Goal: Information Seeking & Learning: Compare options

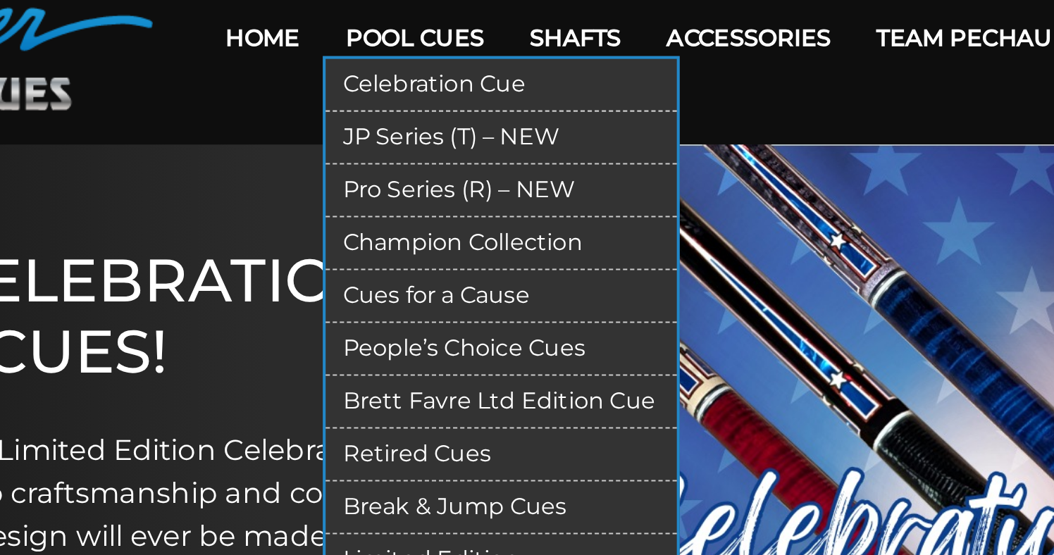
click at [380, 124] on link "JP Series (T) – NEW" at bounding box center [466, 137] width 173 height 26
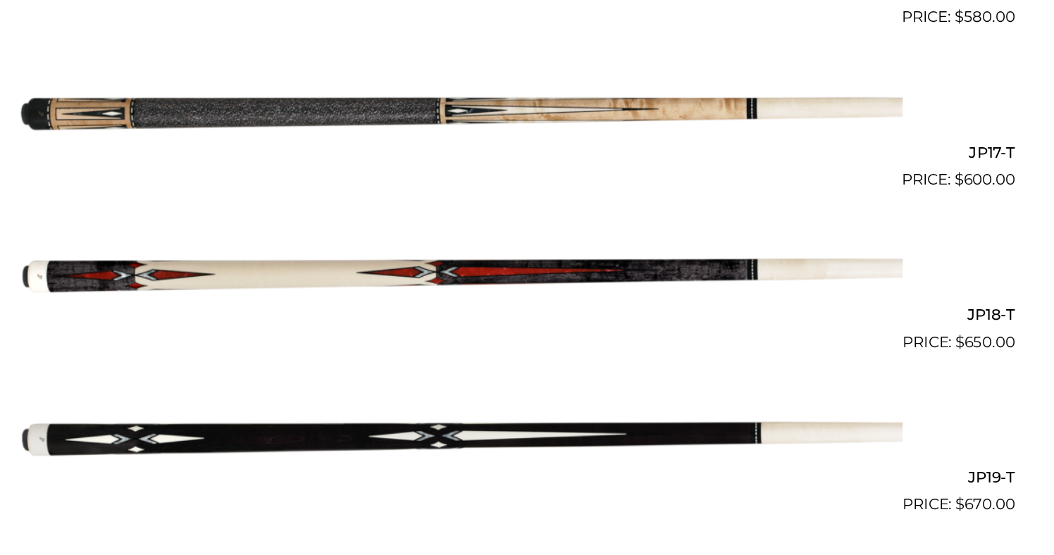
scroll to position [2505, 0]
click at [342, 87] on img at bounding box center [526, 88] width 711 height 118
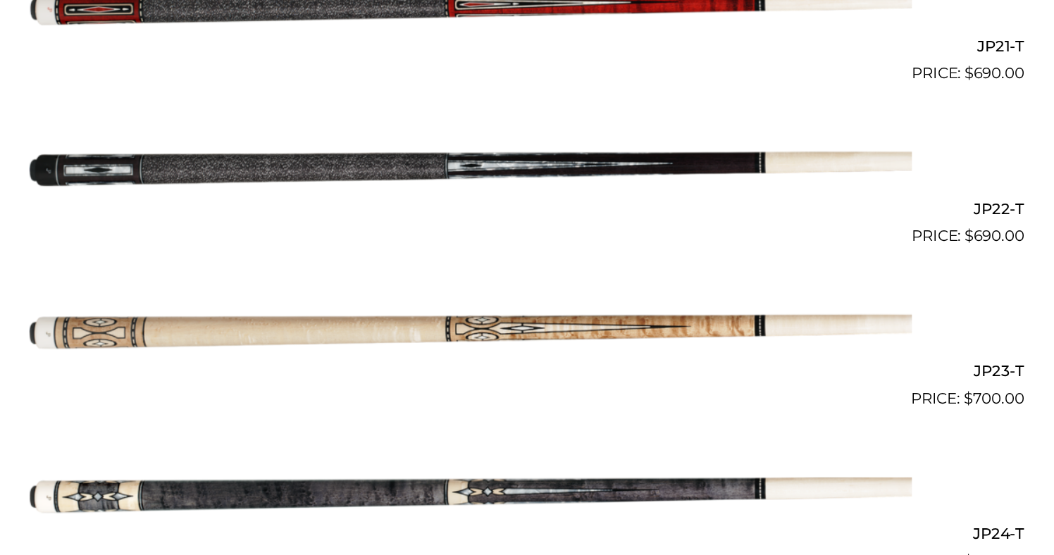
scroll to position [3095, 0]
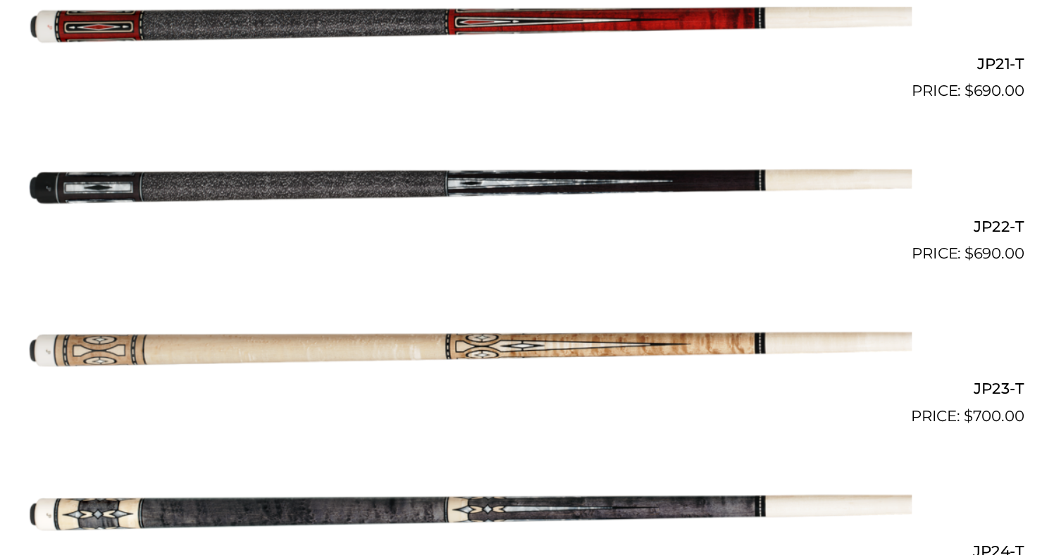
click at [382, 142] on img at bounding box center [526, 147] width 711 height 118
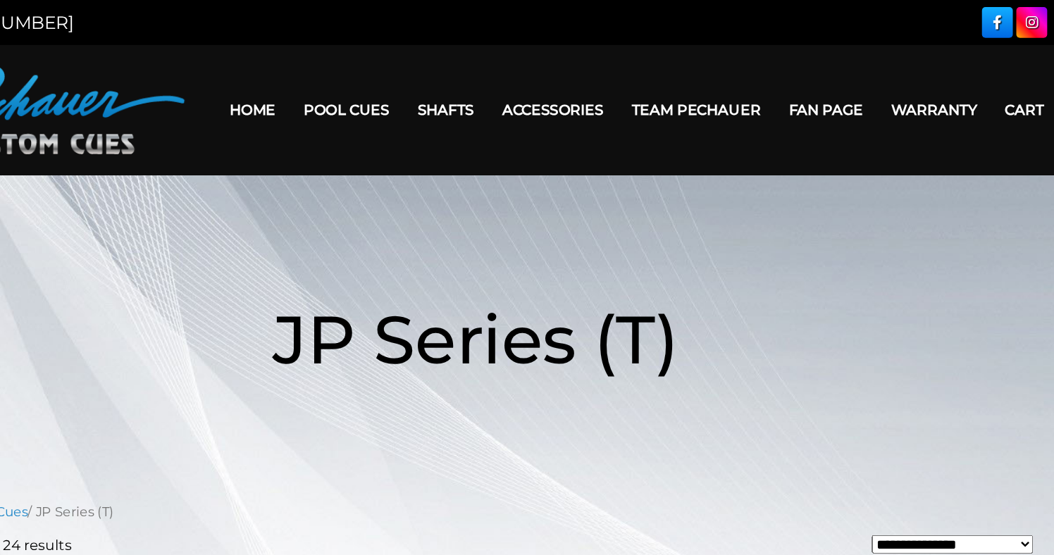
scroll to position [0, 0]
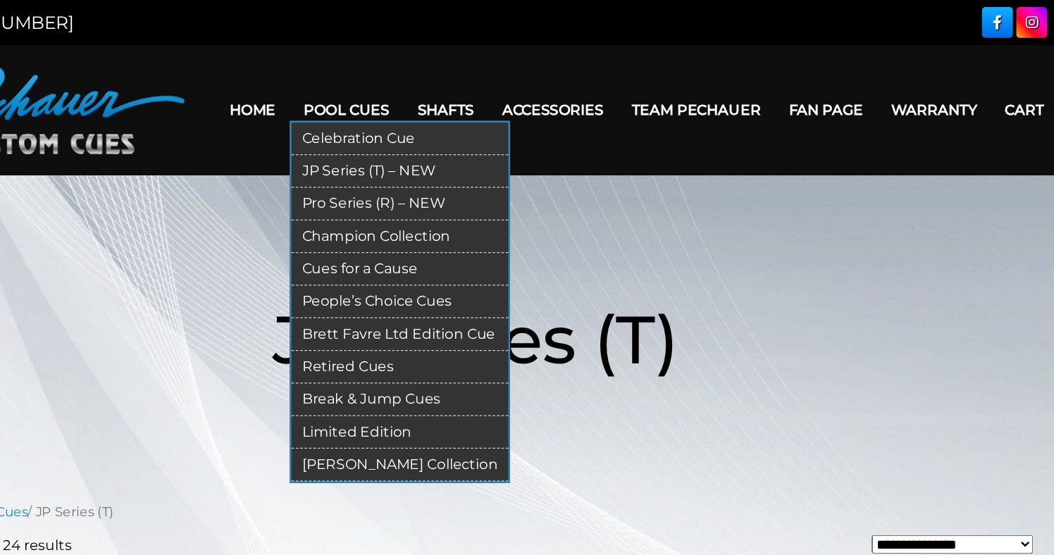
click at [380, 163] on link "Pro Series (R) – NEW" at bounding box center [466, 163] width 173 height 26
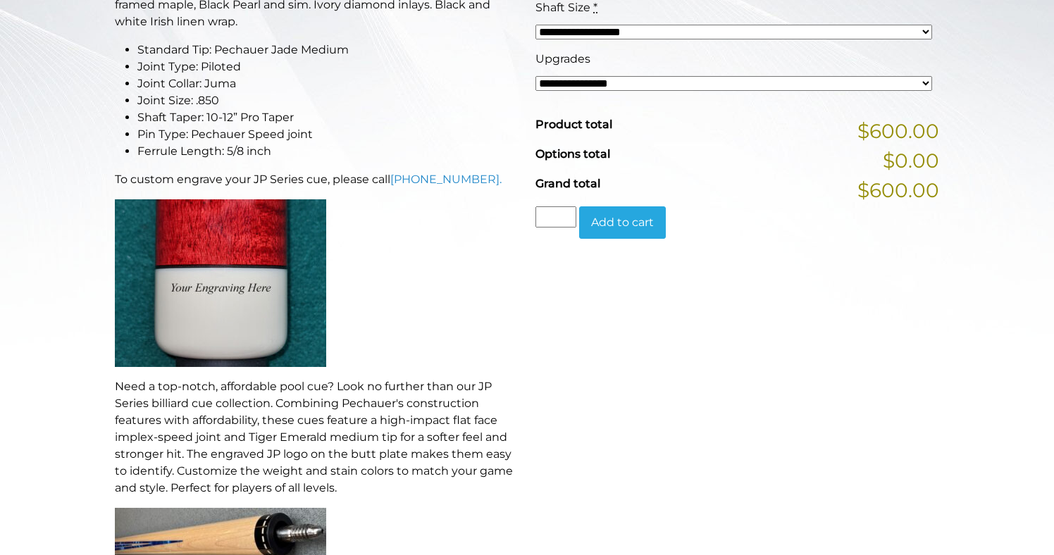
scroll to position [443, 0]
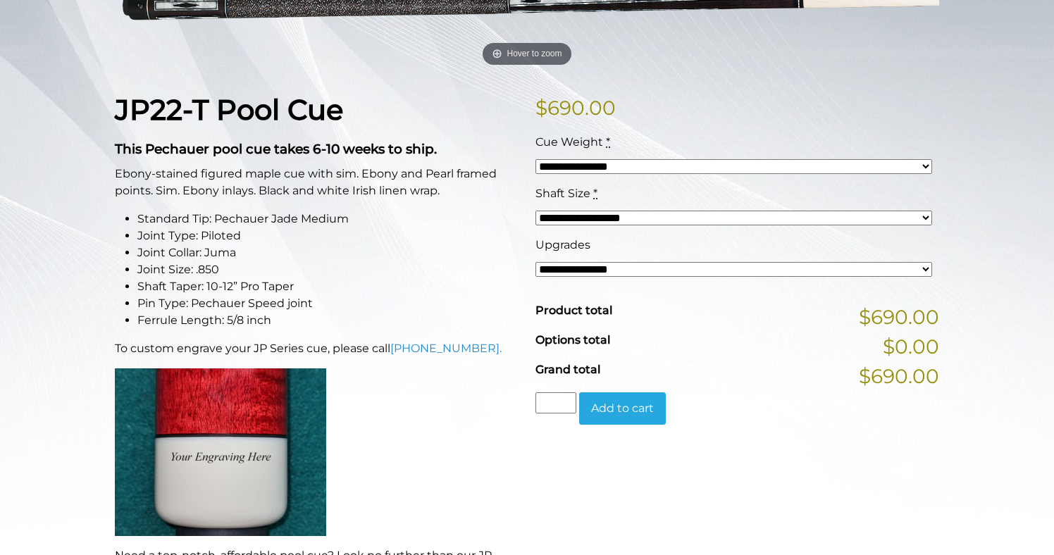
scroll to position [281, 0]
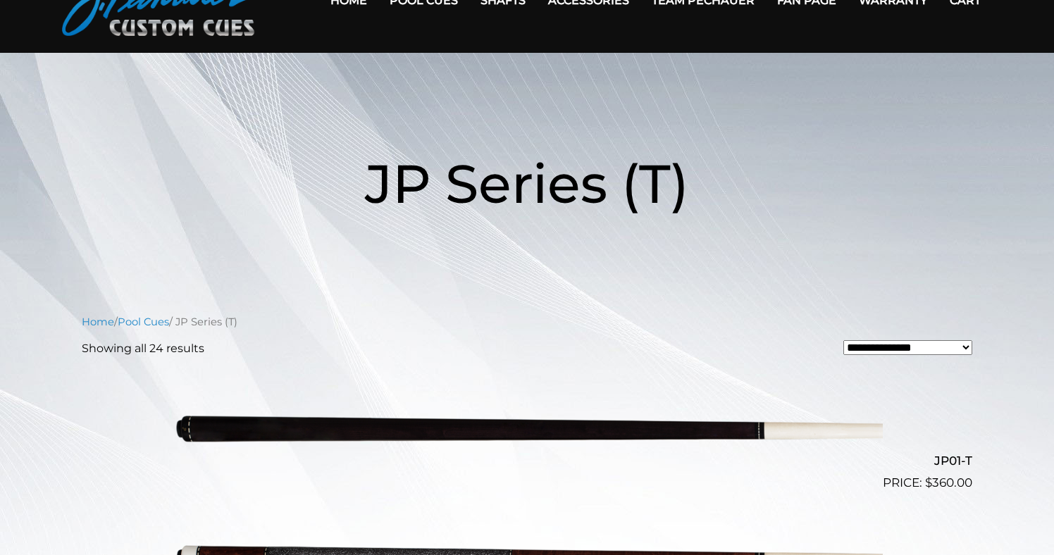
scroll to position [24, 0]
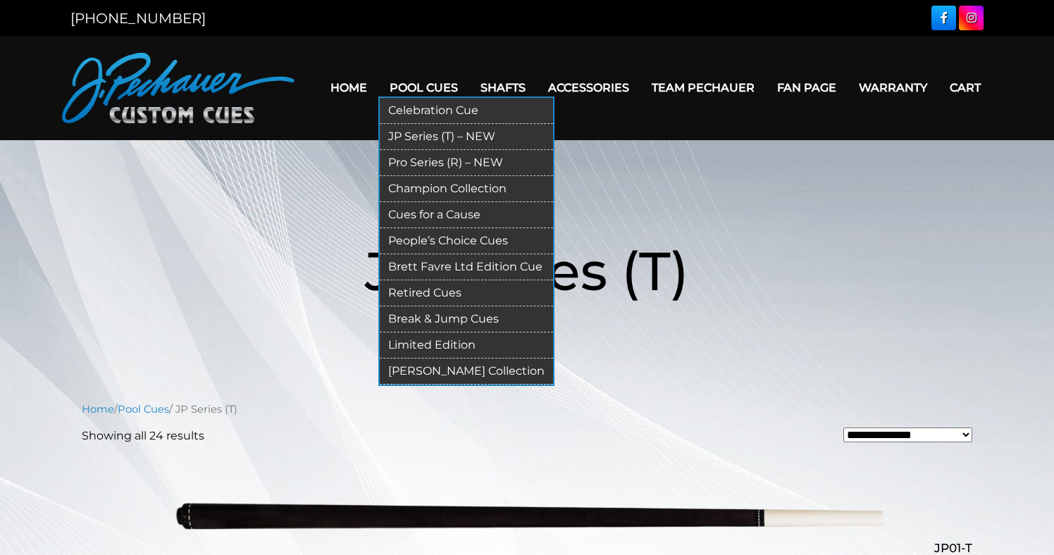
click at [407, 167] on link "Pro Series (R) – NEW" at bounding box center [466, 163] width 173 height 26
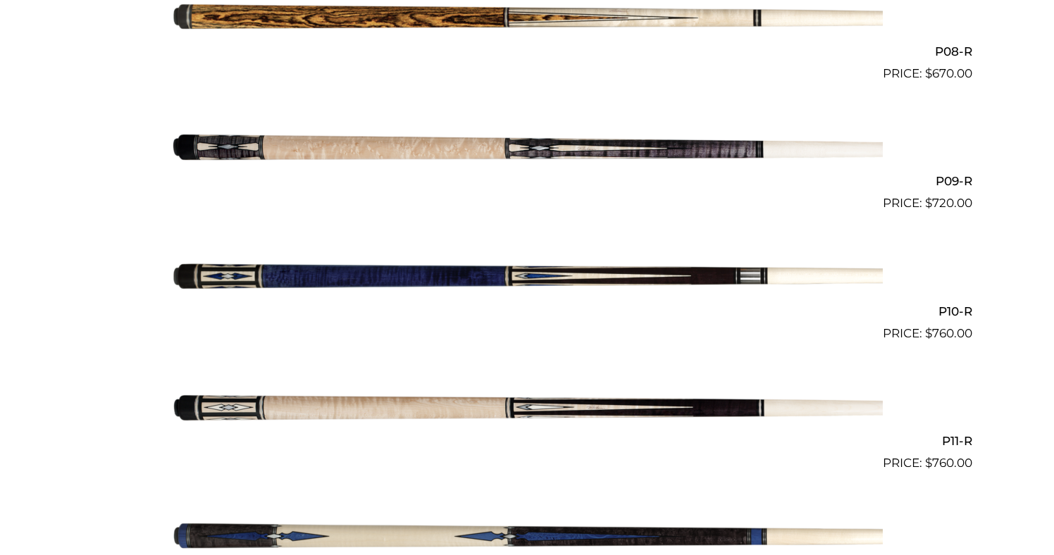
scroll to position [1407, 0]
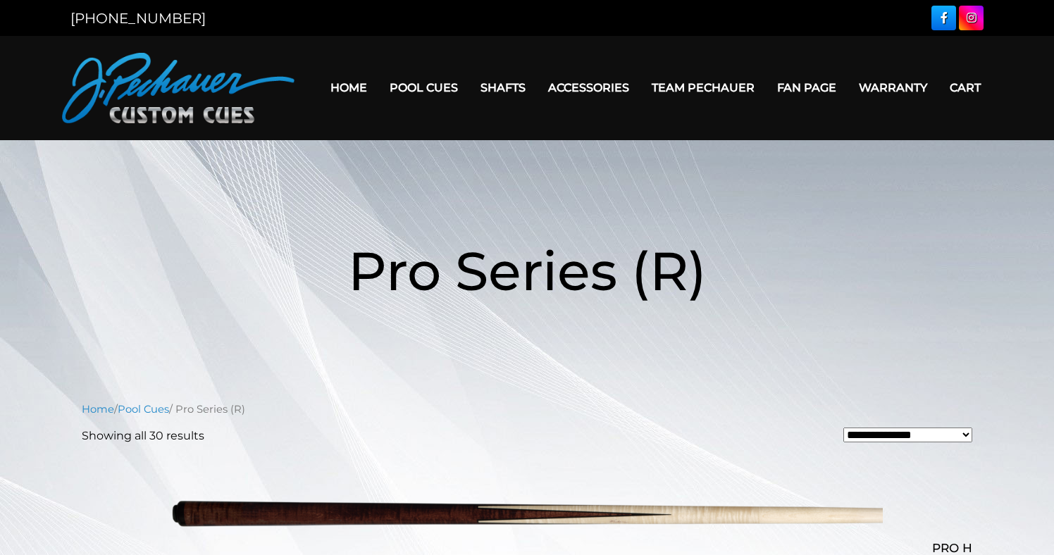
drag, startPoint x: 882, startPoint y: 25, endPoint x: 710, endPoint y: 178, distance: 230.0
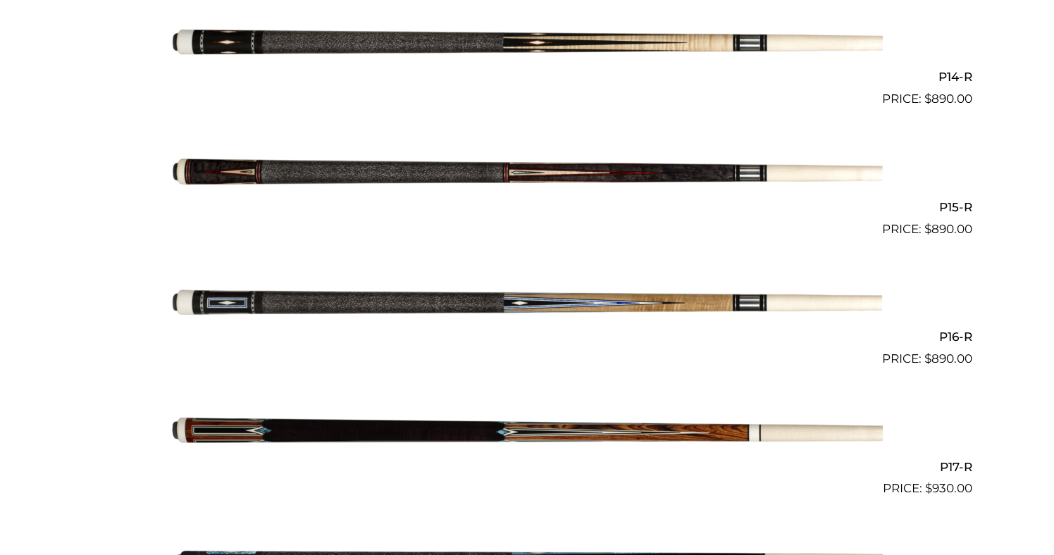
scroll to position [2324, 0]
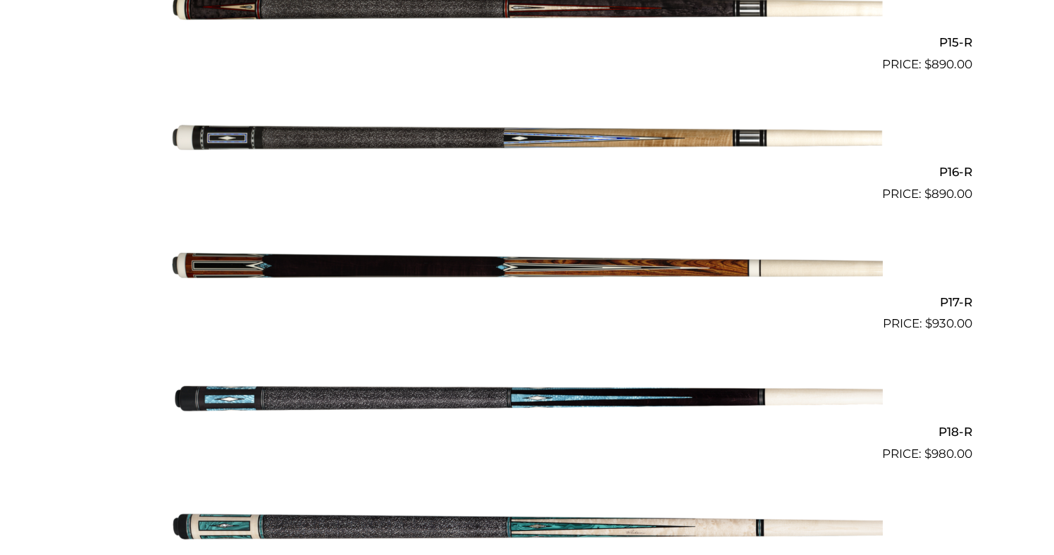
click at [552, 390] on img at bounding box center [526, 398] width 711 height 118
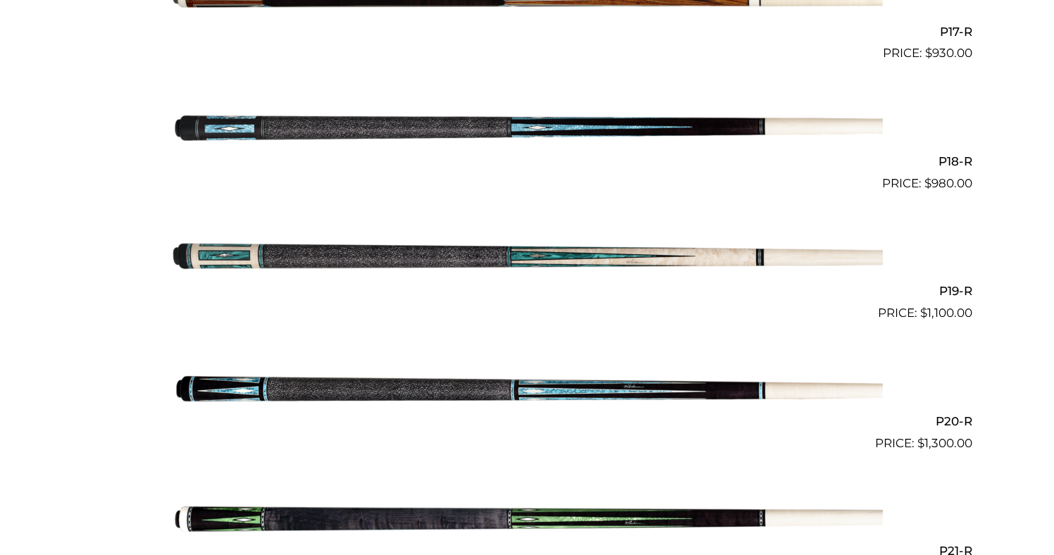
scroll to position [2596, 0]
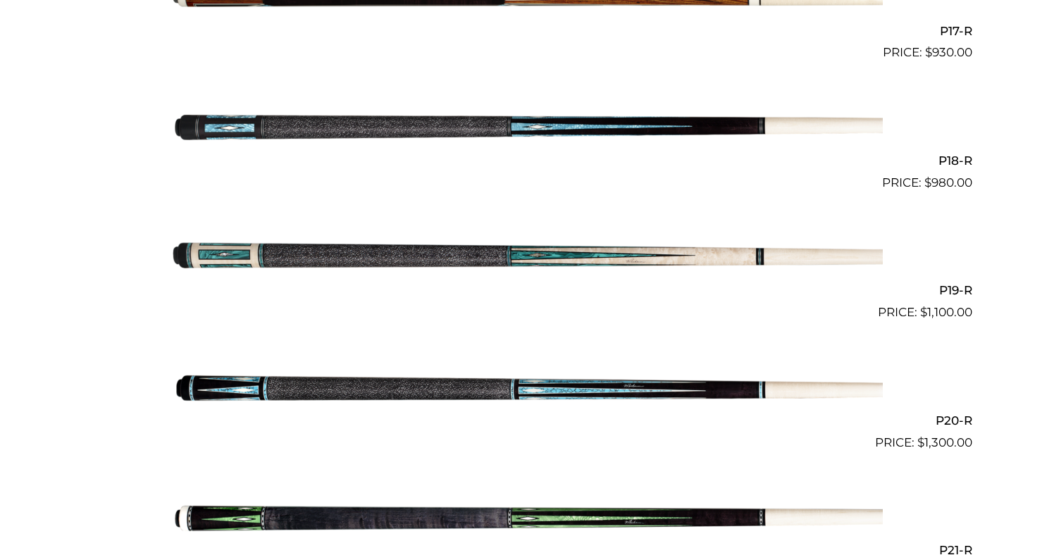
click at [635, 253] on img at bounding box center [526, 257] width 711 height 118
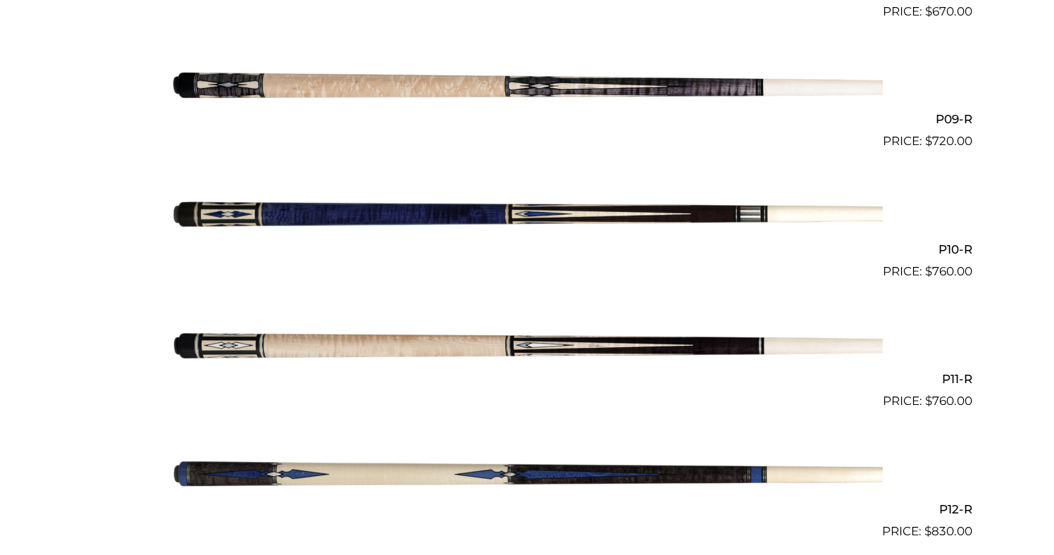
scroll to position [1437, 0]
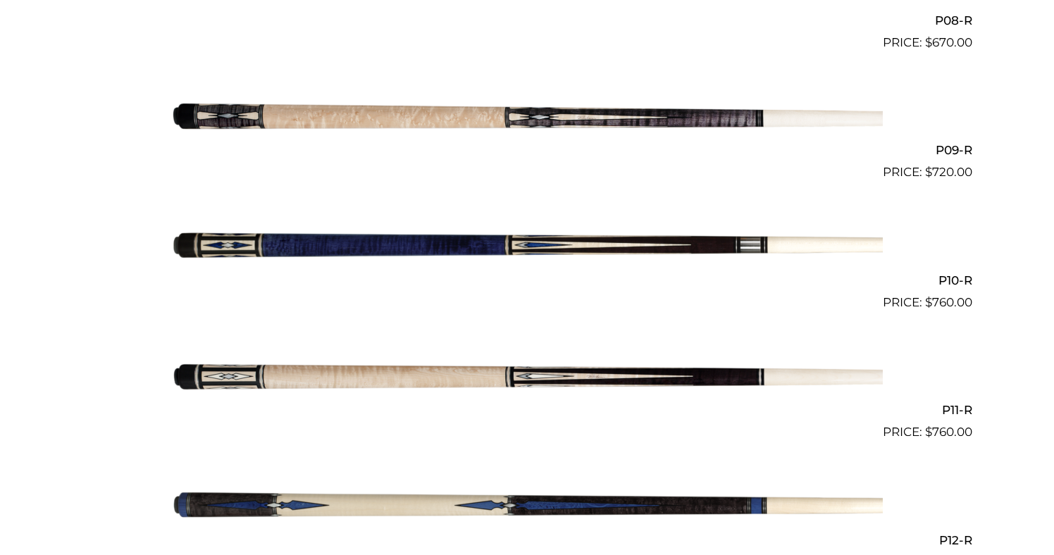
click at [552, 242] on img at bounding box center [526, 246] width 711 height 118
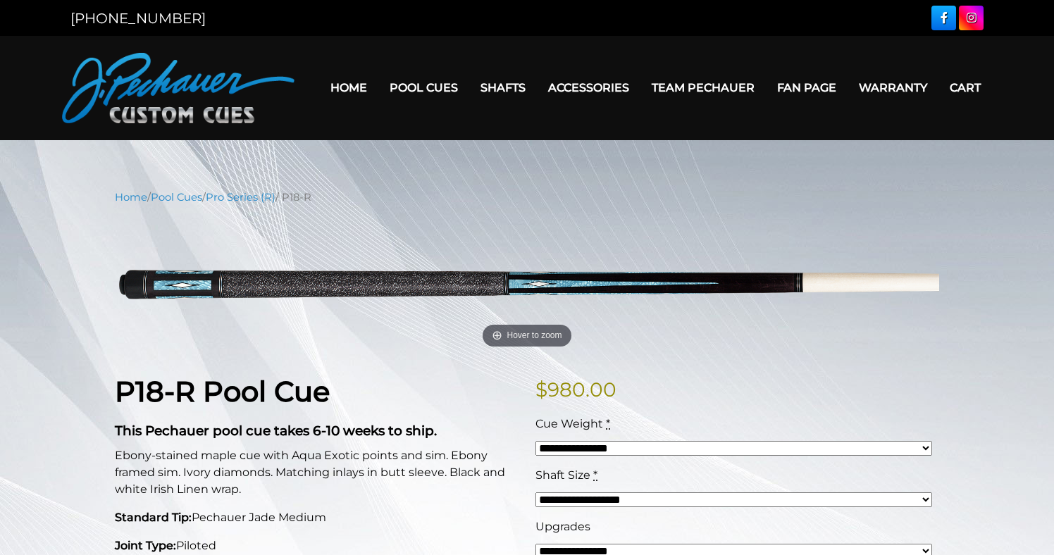
select select "*****"
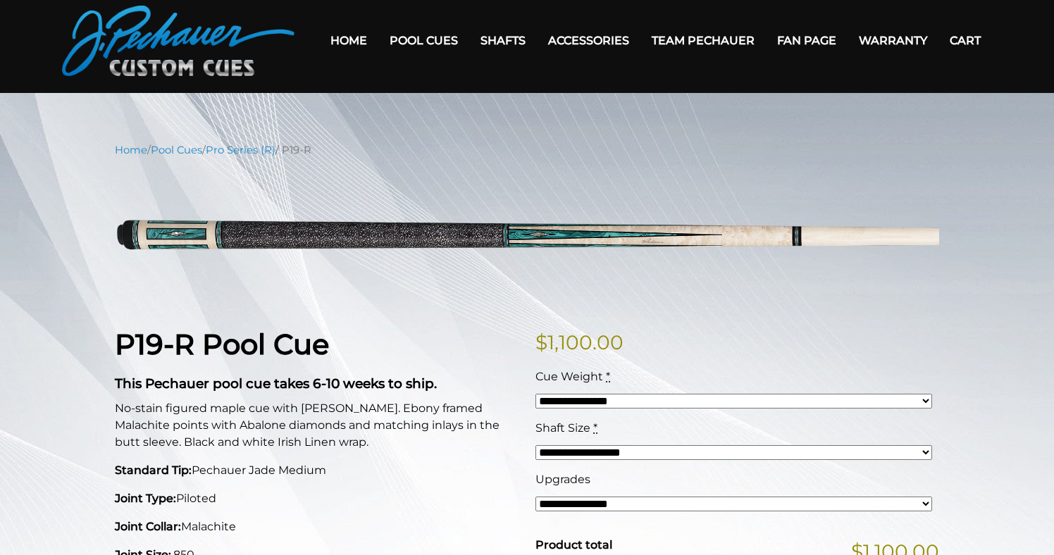
scroll to position [48, 0]
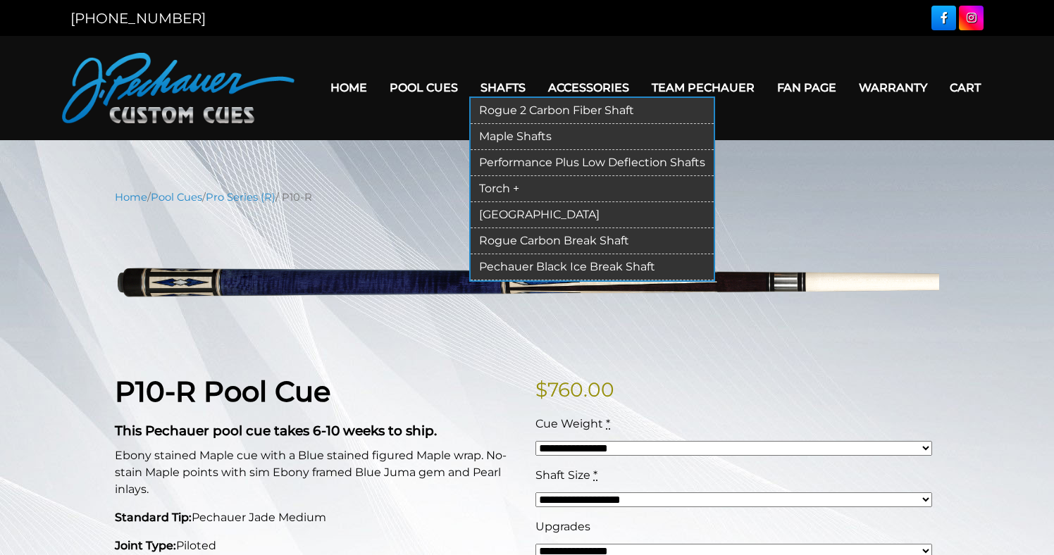
click at [505, 111] on link "Rogue 2 Carbon Fiber Shaft" at bounding box center [592, 111] width 243 height 26
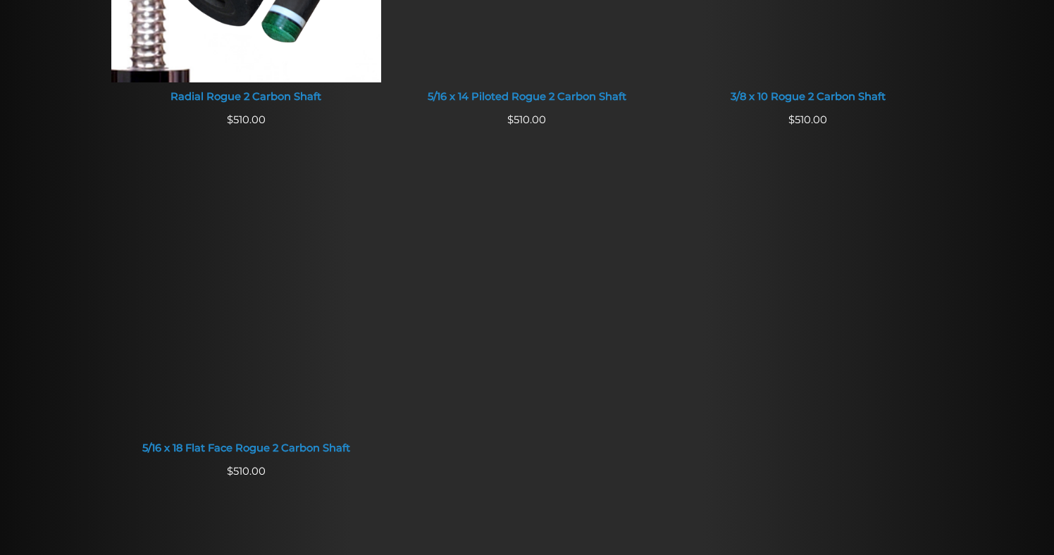
scroll to position [1190, 0]
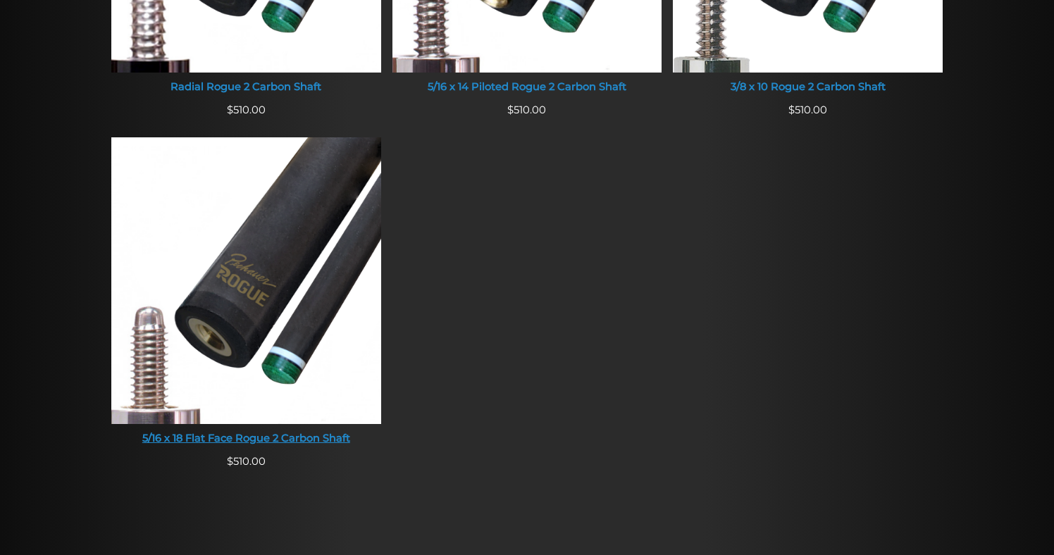
click at [287, 317] on img at bounding box center [246, 280] width 270 height 287
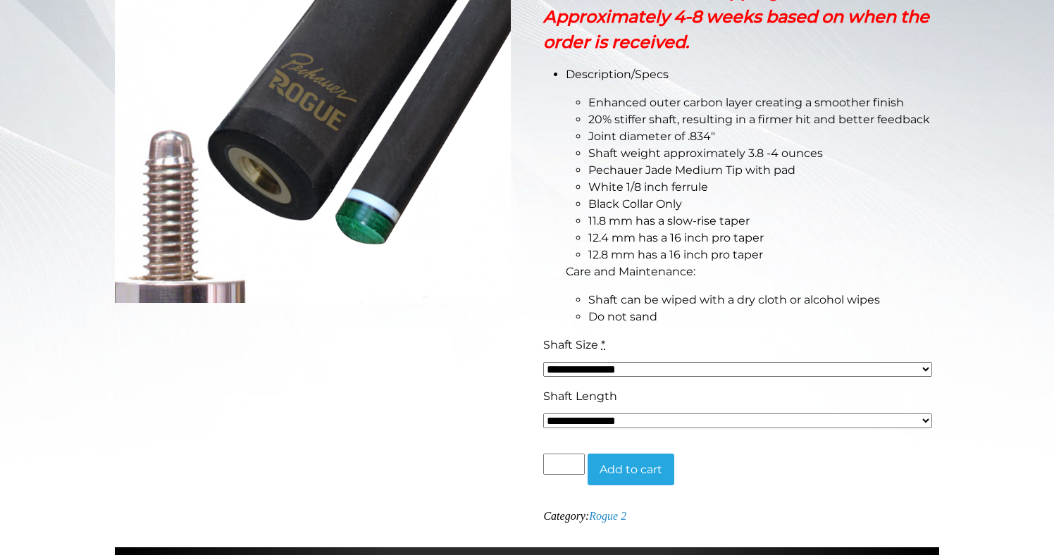
scroll to position [395, 0]
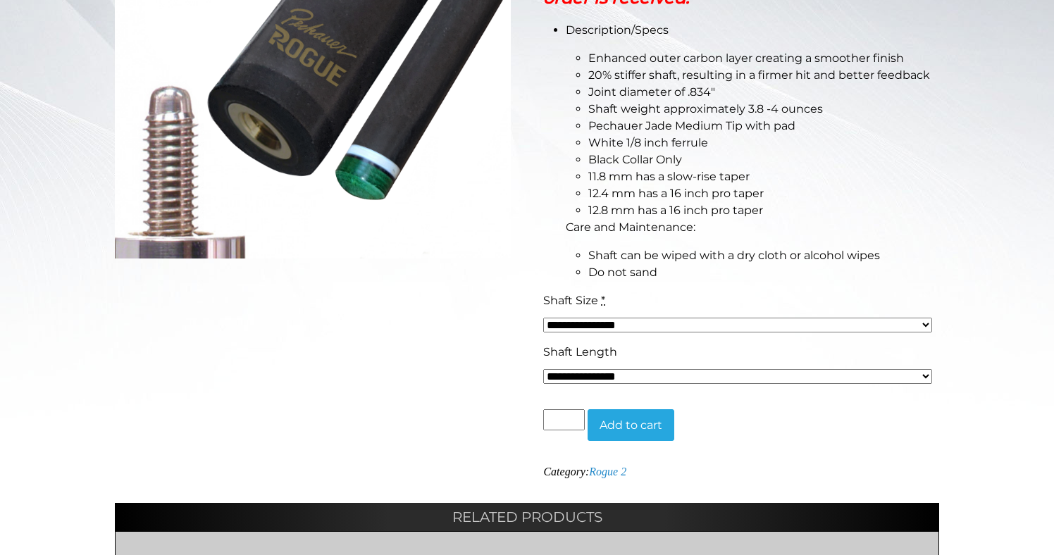
click at [666, 385] on div "**********" at bounding box center [738, 369] width 396 height 51
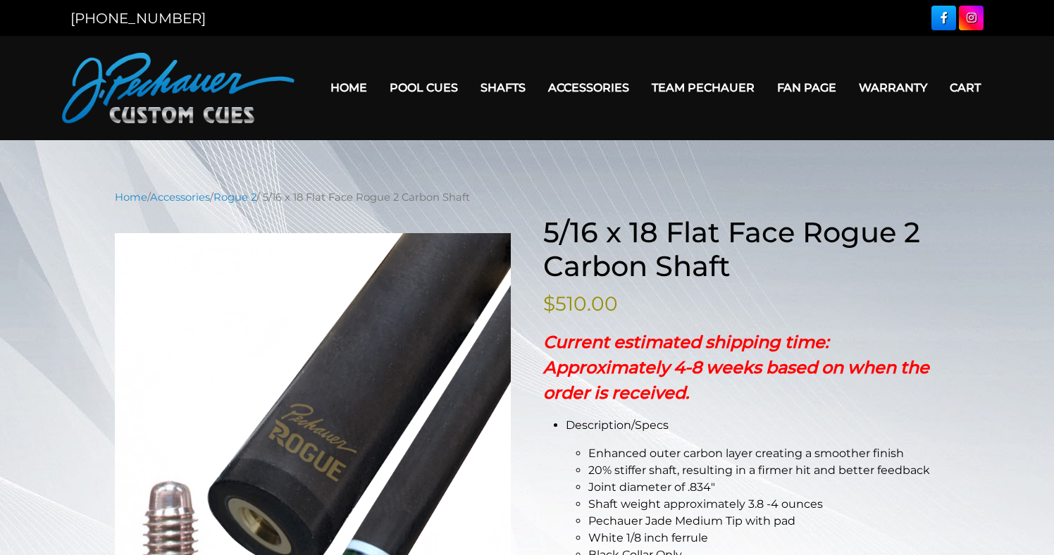
scroll to position [0, 0]
click at [694, 91] on link "Team Pechauer" at bounding box center [702, 88] width 125 height 36
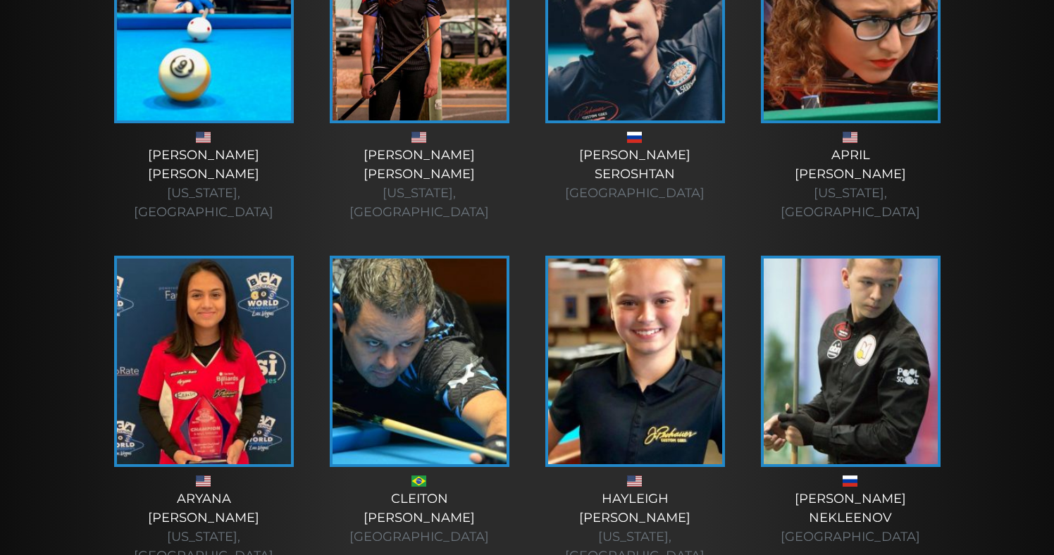
scroll to position [516, 0]
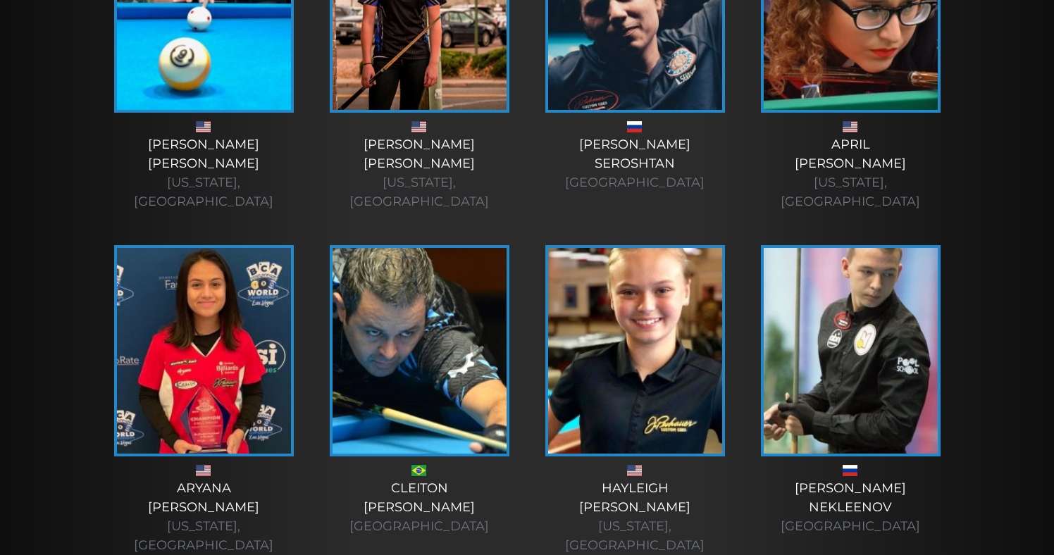
click at [661, 366] on img at bounding box center [635, 351] width 174 height 206
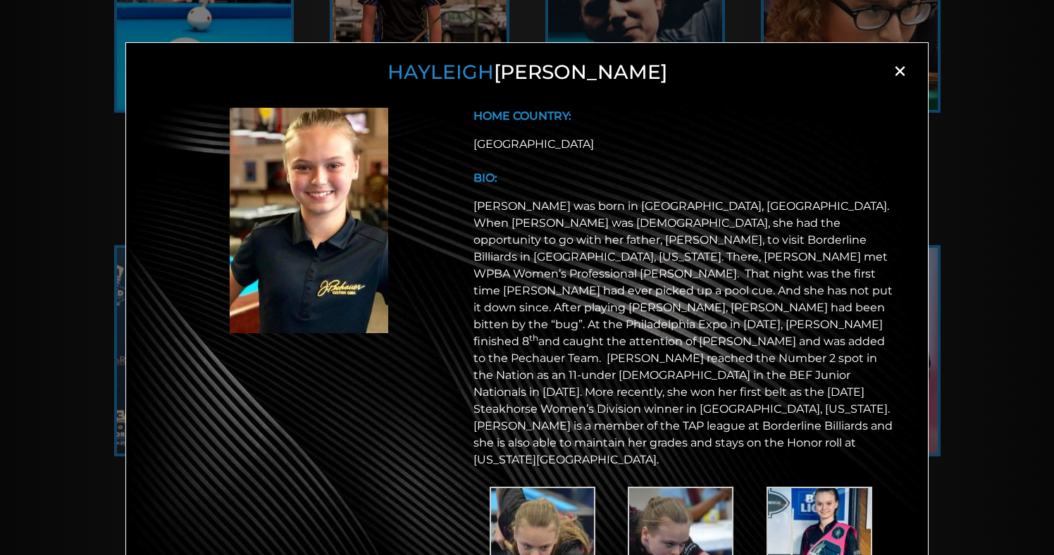
click at [905, 80] on span "×" at bounding box center [899, 71] width 21 height 21
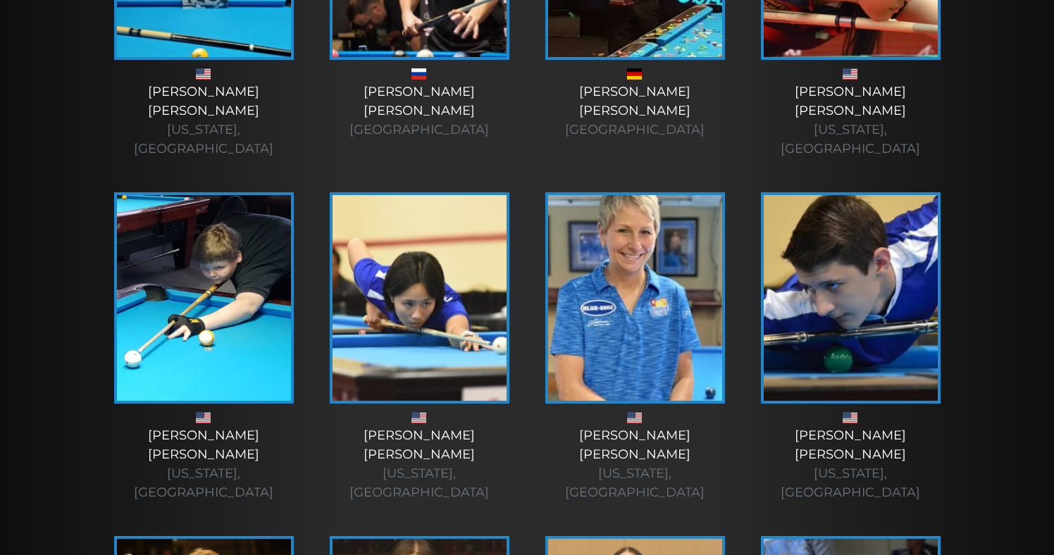
scroll to position [1293, 0]
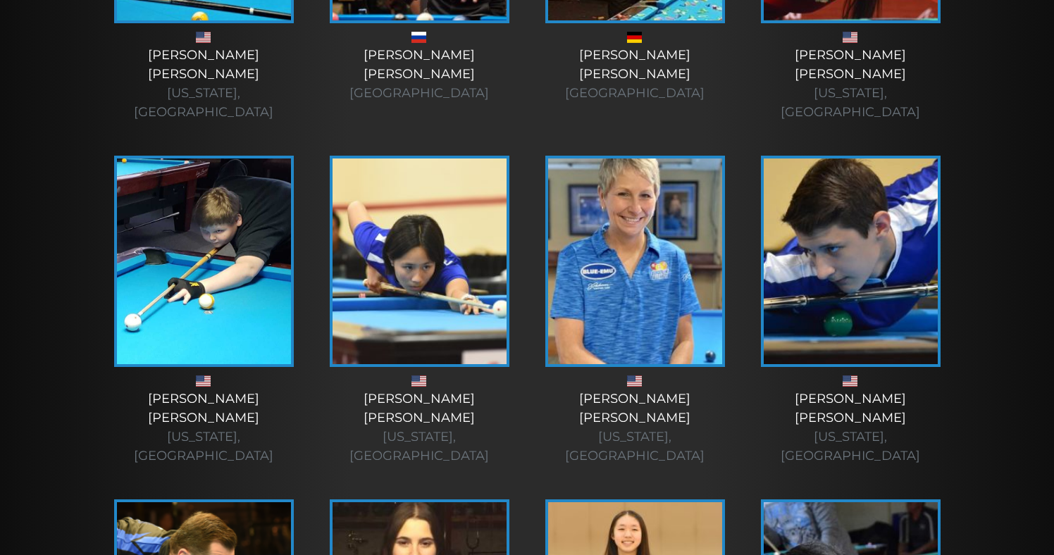
click at [659, 171] on img at bounding box center [635, 261] width 174 height 206
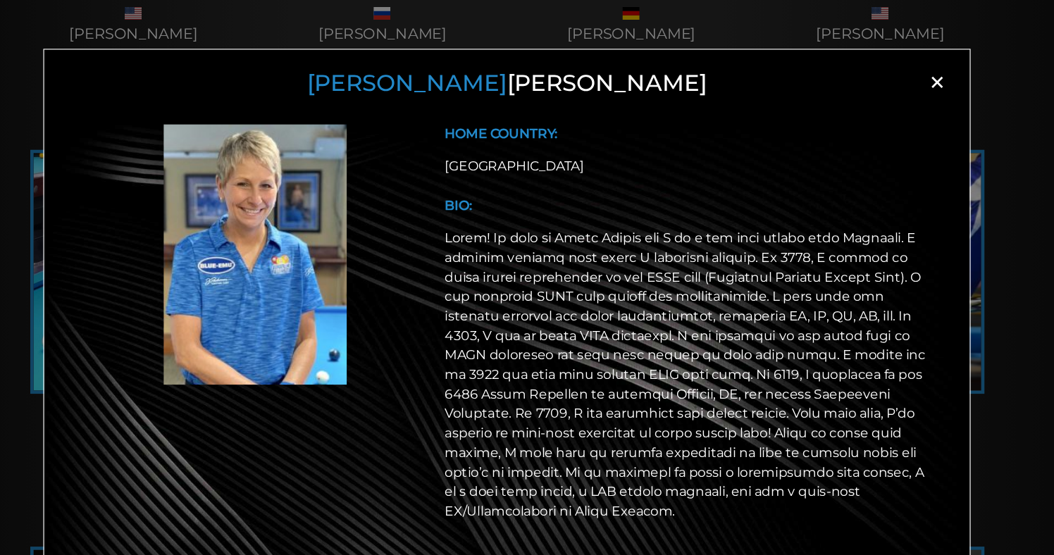
scroll to position [1300, 0]
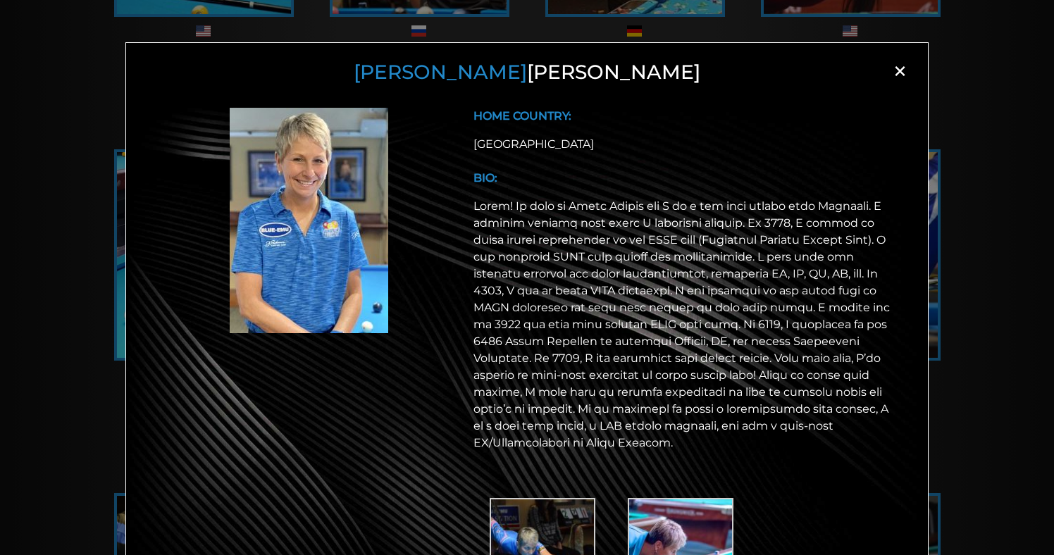
click at [896, 73] on span "×" at bounding box center [899, 71] width 21 height 21
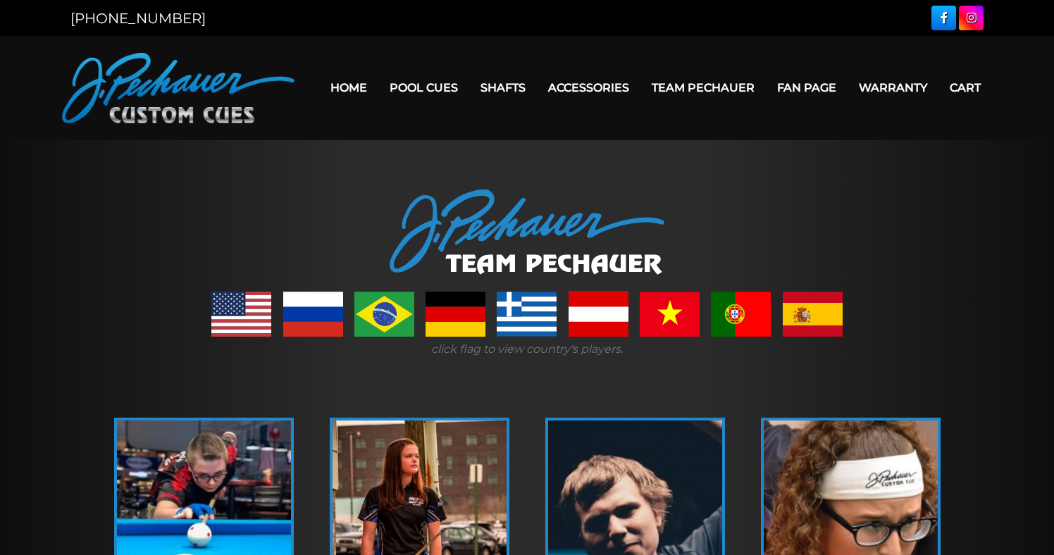
scroll to position [0, 0]
click at [258, 320] on link at bounding box center [241, 314] width 60 height 45
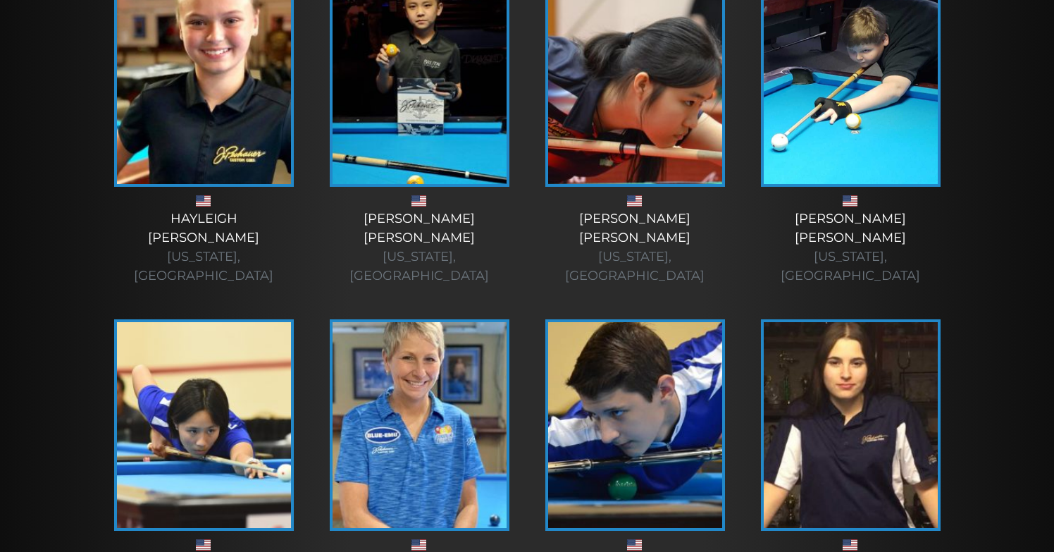
scroll to position [841, 0]
